Goal: Navigation & Orientation: Understand site structure

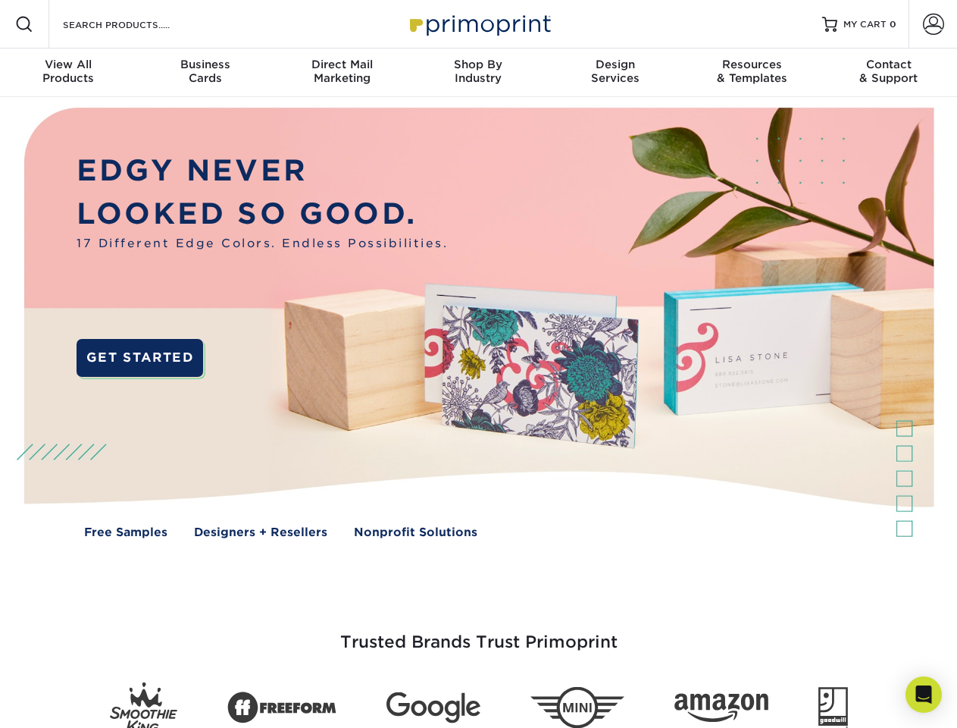
click at [478, 364] on img at bounding box center [479, 334] width 948 height 474
click at [24, 24] on span at bounding box center [24, 24] width 18 height 18
click at [933, 24] on span at bounding box center [933, 24] width 21 height 21
click at [68, 73] on div "View All Products" at bounding box center [68, 71] width 136 height 27
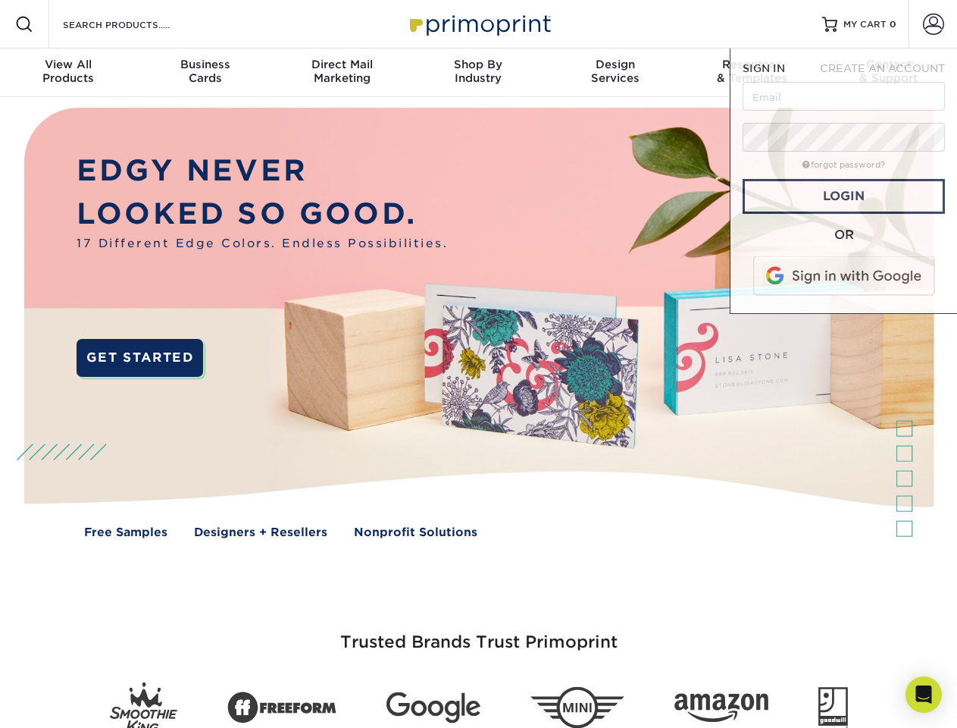
click at [205, 73] on div "Business Cards" at bounding box center [204, 71] width 136 height 27
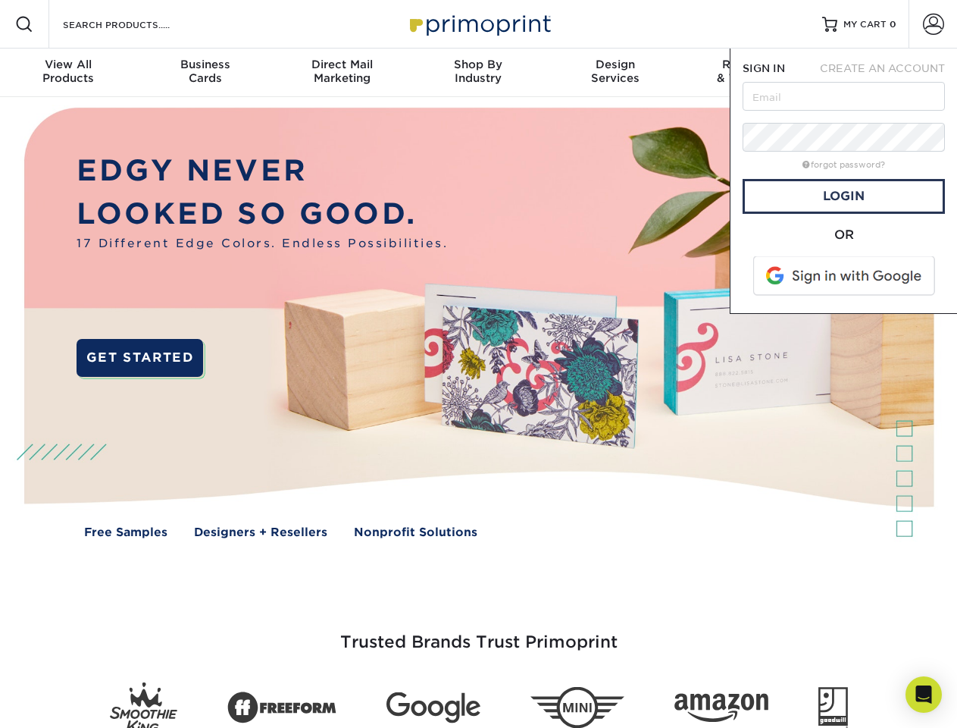
click at [342, 73] on div "Direct Mail Marketing" at bounding box center [342, 71] width 136 height 27
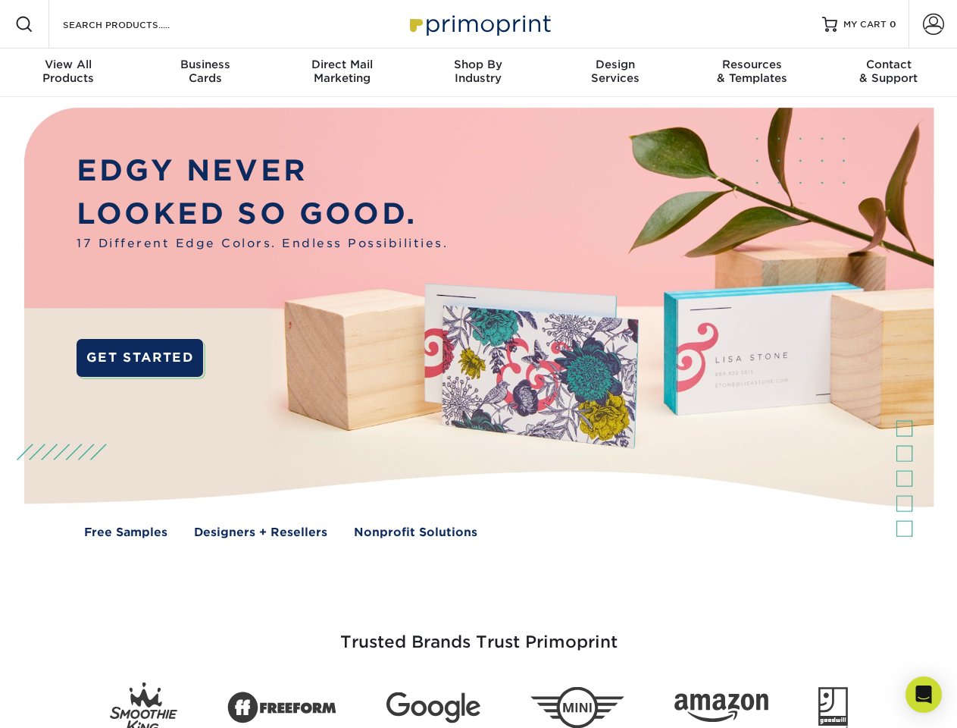
click at [478, 73] on div "Shop By Industry" at bounding box center [478, 71] width 136 height 27
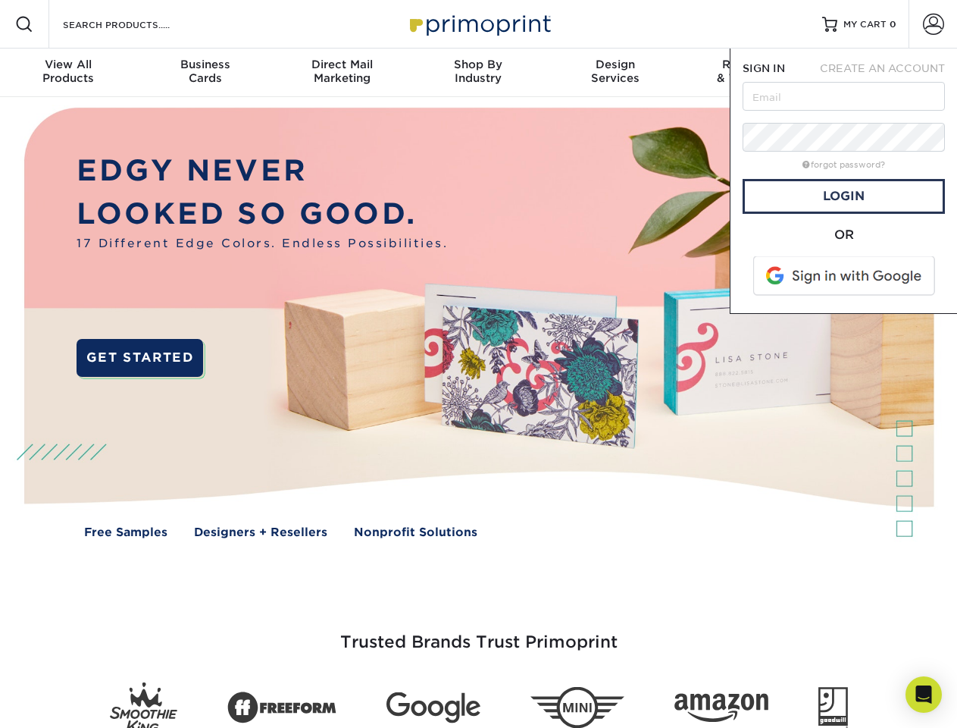
click at [616, 73] on div "Design Services" at bounding box center [615, 71] width 136 height 27
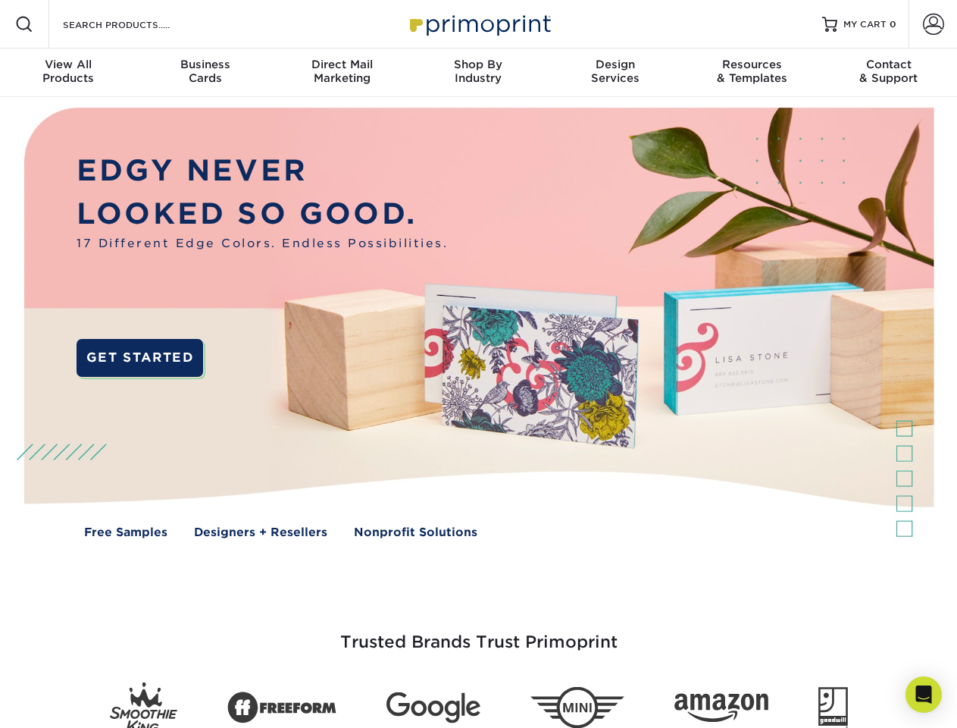
click at [752, 73] on span "SIGN IN" at bounding box center [764, 68] width 42 height 12
click at [889, 73] on div "Contact & Support" at bounding box center [889, 71] width 136 height 27
